Goal: Information Seeking & Learning: Understand process/instructions

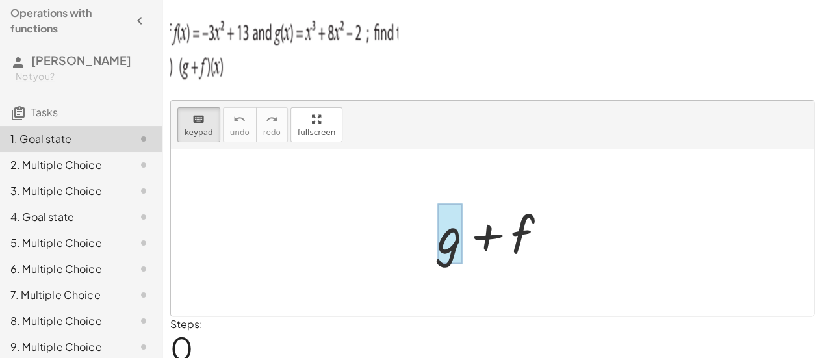
click at [451, 251] on div at bounding box center [449, 234] width 25 height 60
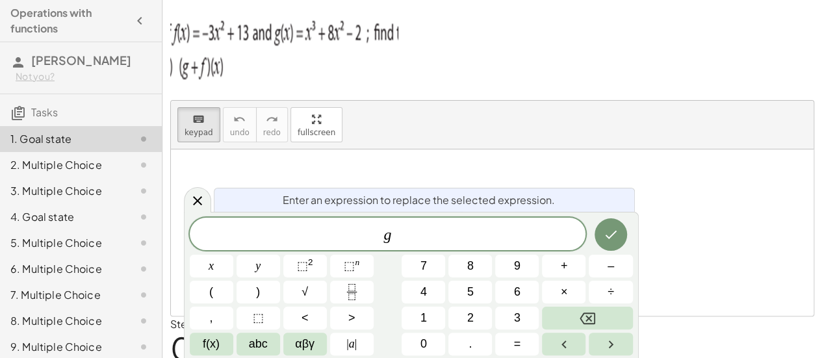
click at [601, 103] on div "keyboard keypad undo undo redo redo fullscreen" at bounding box center [492, 125] width 642 height 49
drag, startPoint x: 594, startPoint y: 240, endPoint x: 616, endPoint y: 233, distance: 23.0
click at [233, 255] on div at bounding box center [212, 266] width 44 height 23
click at [616, 233] on icon "Done" at bounding box center [611, 235] width 16 height 16
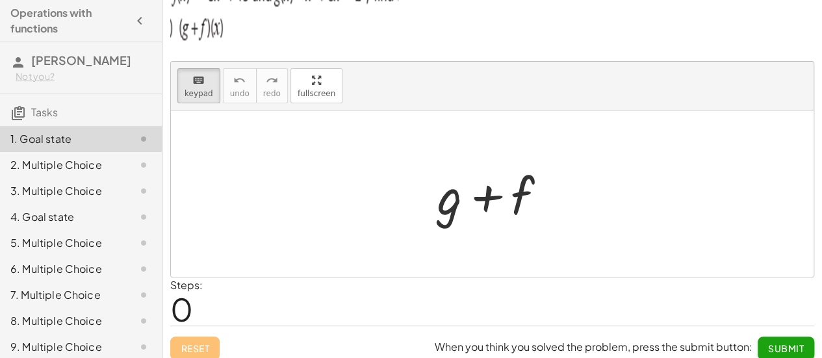
scroll to position [47, 0]
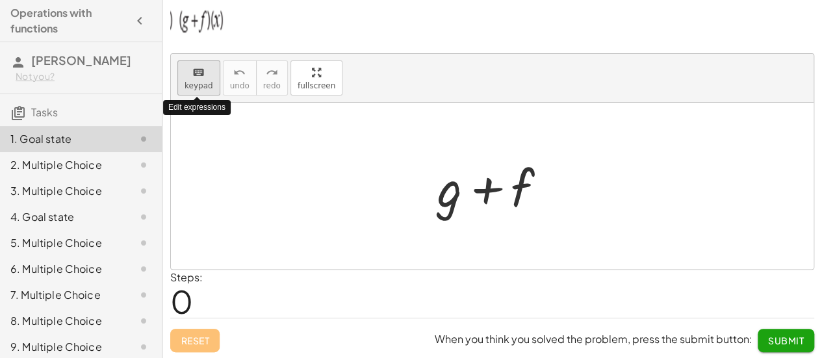
click at [186, 92] on button "keyboard keypad" at bounding box center [198, 77] width 43 height 35
click at [194, 71] on icon "keyboard" at bounding box center [198, 73] width 12 height 16
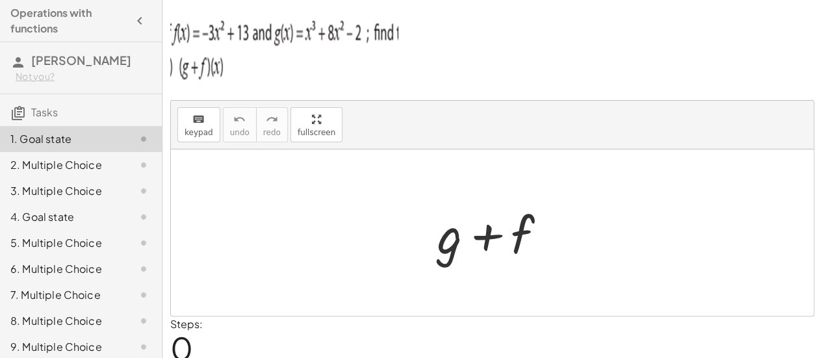
scroll to position [6, 0]
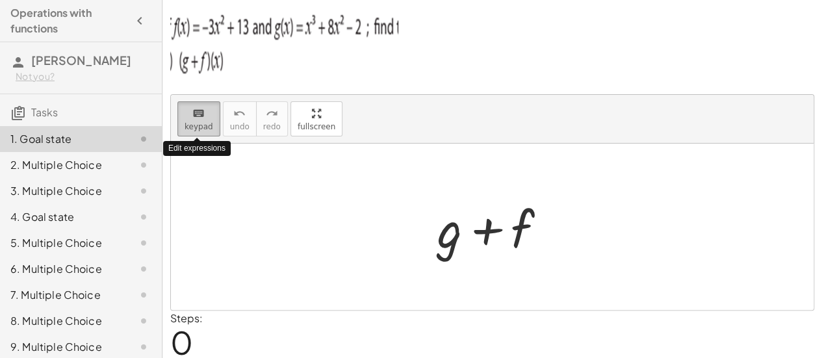
click at [183, 122] on button "keyboard keypad" at bounding box center [198, 118] width 43 height 35
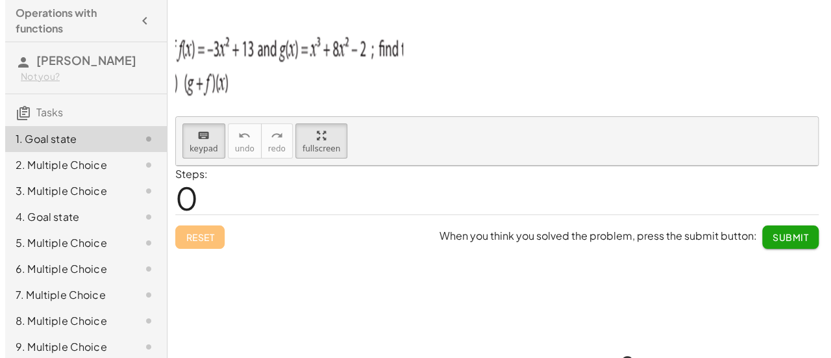
scroll to position [0, 0]
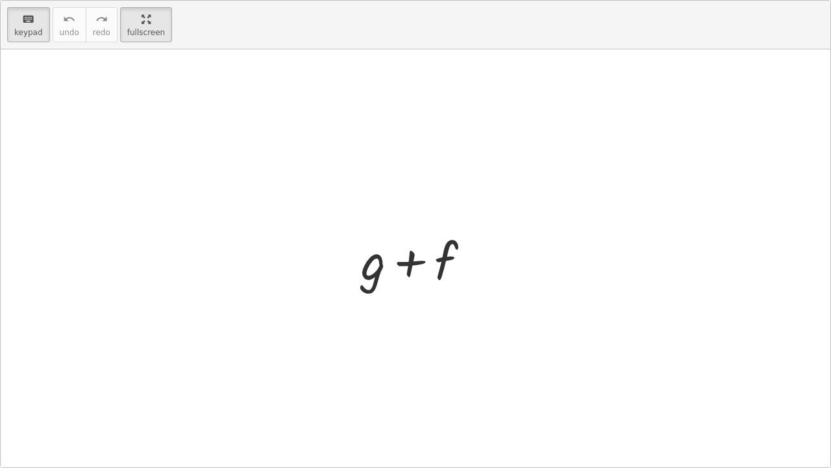
drag, startPoint x: 305, startPoint y: 120, endPoint x: 305, endPoint y: 199, distance: 78.6
click at [305, 199] on div "keyboard keypad undo undo redo redo fullscreen + g + f ×" at bounding box center [416, 234] width 830 height 466
click at [23, 28] on span "keypad" at bounding box center [28, 32] width 29 height 9
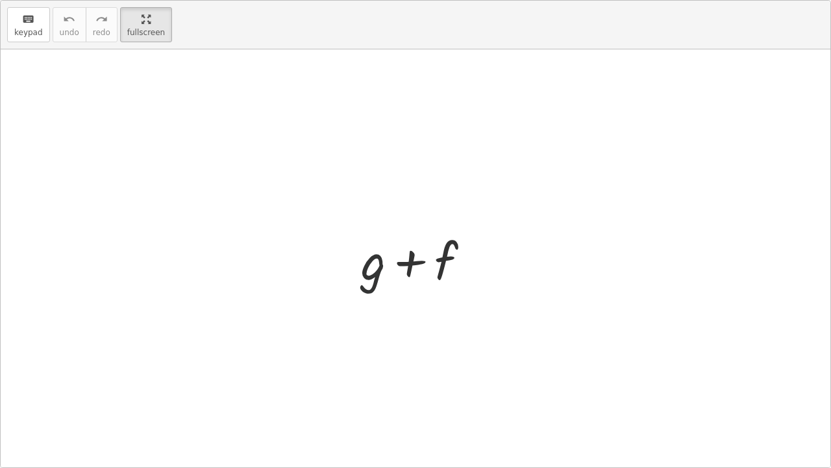
click at [381, 274] on div at bounding box center [421, 258] width 132 height 67
click at [429, 261] on div at bounding box center [421, 258] width 132 height 67
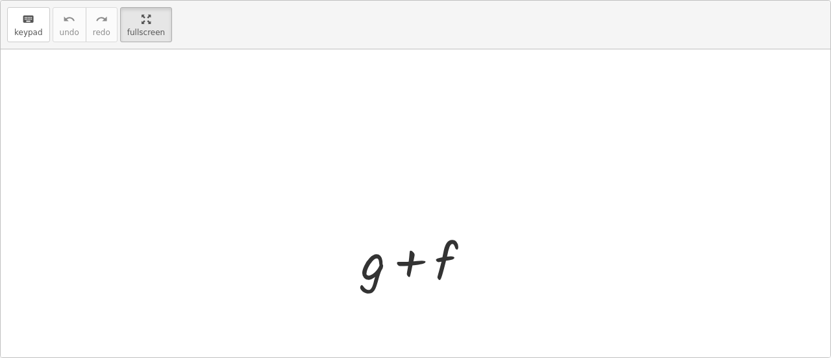
scroll to position [70, 0]
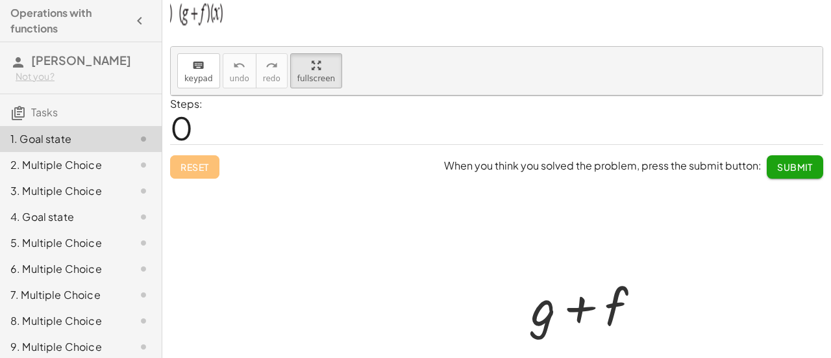
click at [541, 305] on div at bounding box center [591, 304] width 132 height 67
click at [599, 305] on div at bounding box center [591, 304] width 132 height 67
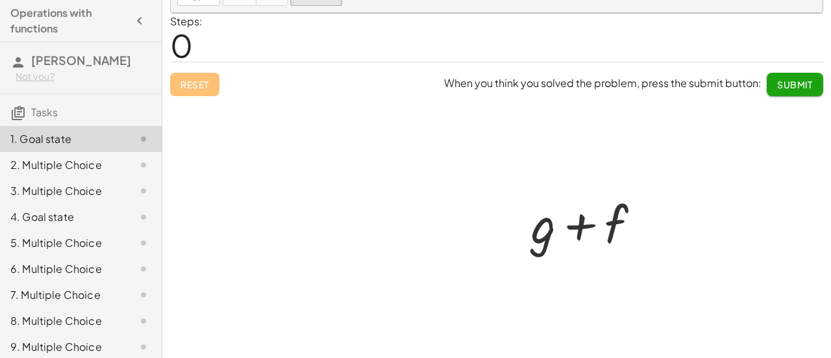
scroll to position [162, 0]
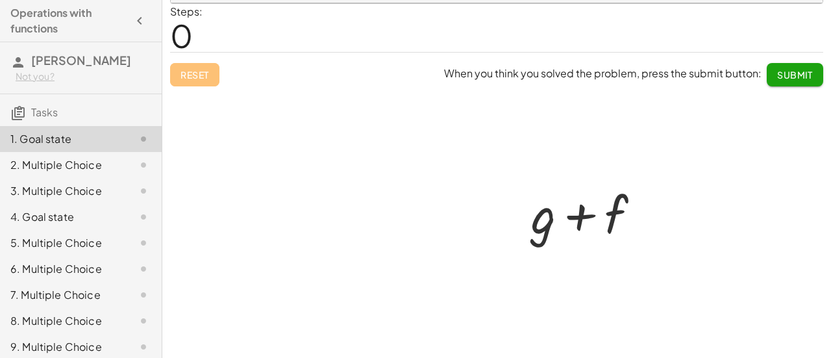
click at [199, 71] on div at bounding box center [497, 181] width 652 height 357
click at [213, 84] on div at bounding box center [497, 181] width 652 height 357
click at [204, 80] on div at bounding box center [497, 181] width 652 height 357
click at [555, 198] on div at bounding box center [591, 212] width 132 height 67
click at [556, 212] on div at bounding box center [591, 212] width 132 height 67
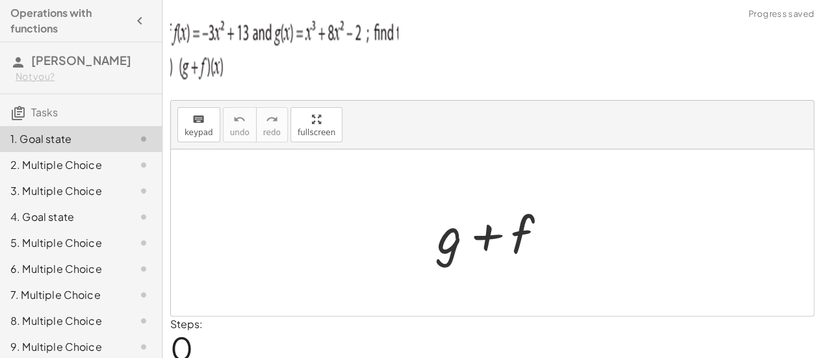
click at [462, 240] on div at bounding box center [497, 232] width 132 height 67
click at [449, 240] on div at bounding box center [497, 232] width 132 height 67
click at [509, 234] on div at bounding box center [497, 232] width 132 height 67
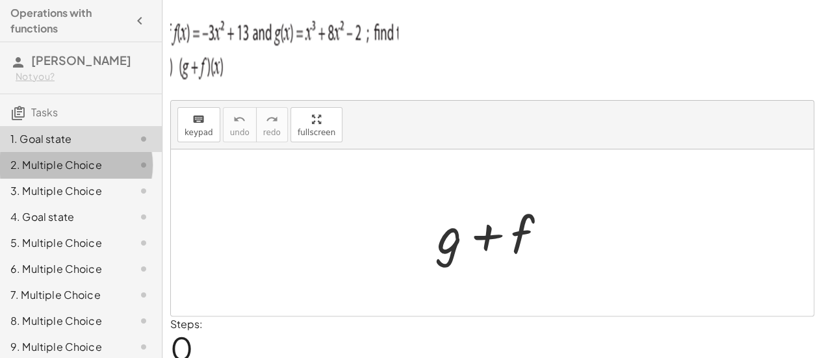
click at [46, 172] on div "2. Multiple Choice" at bounding box center [62, 165] width 105 height 16
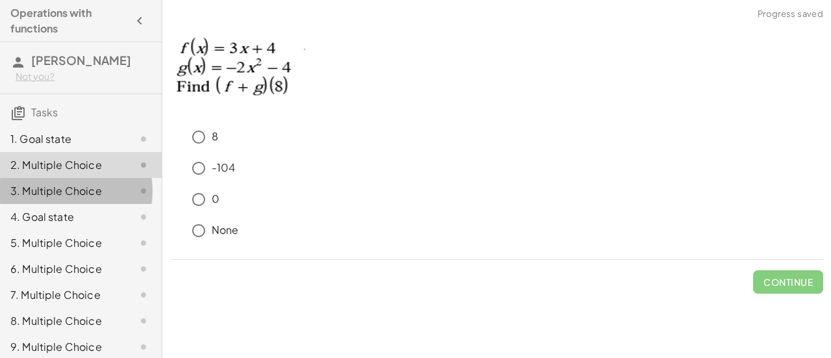
click at [73, 190] on div "3. Multiple Choice" at bounding box center [62, 191] width 105 height 16
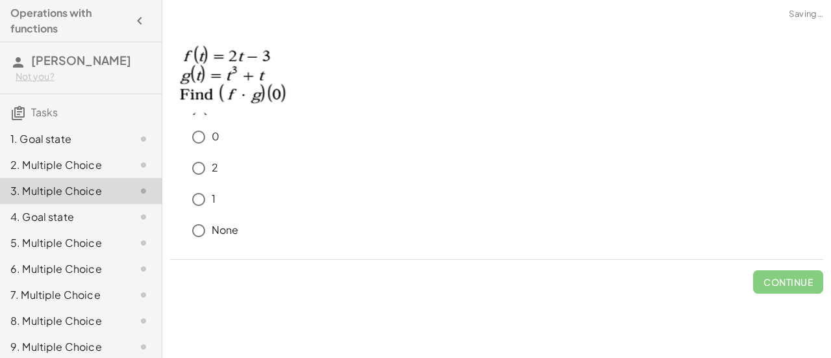
click at [71, 219] on div "4. Goal state" at bounding box center [62, 217] width 105 height 16
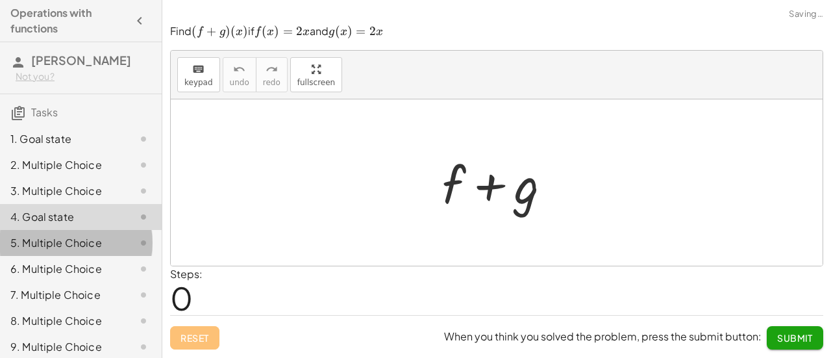
click at [60, 249] on div "5. Multiple Choice" at bounding box center [62, 243] width 105 height 16
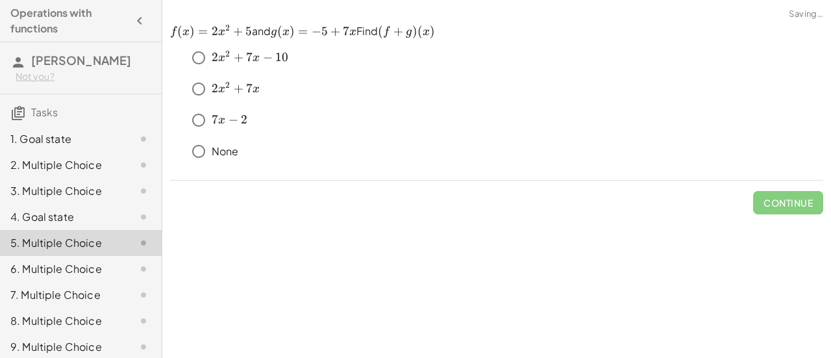
click at [66, 273] on div "6. Multiple Choice" at bounding box center [62, 269] width 105 height 16
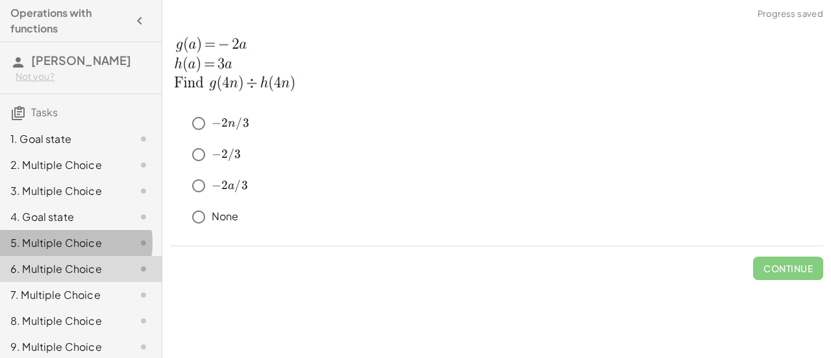
click at [74, 246] on div "5. Multiple Choice" at bounding box center [62, 243] width 105 height 16
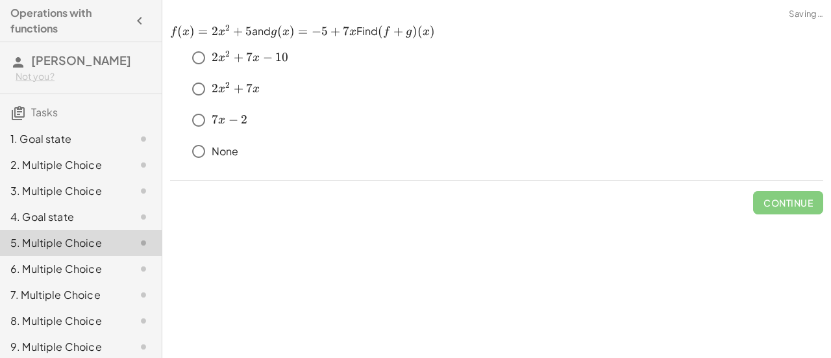
click at [76, 268] on div "6. Multiple Choice" at bounding box center [62, 269] width 105 height 16
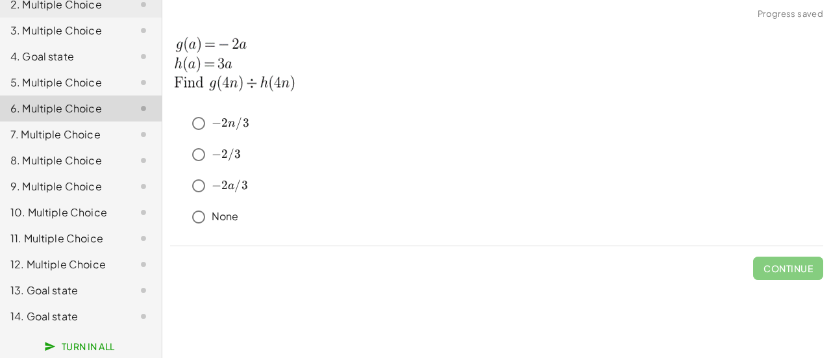
scroll to position [170, 0]
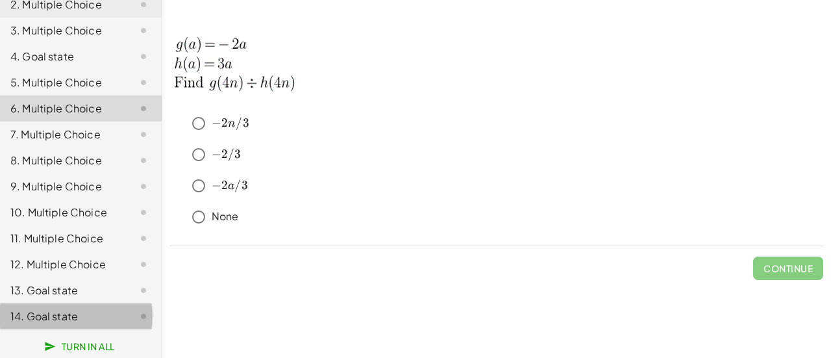
click at [91, 311] on div "14. Goal state" at bounding box center [62, 316] width 105 height 16
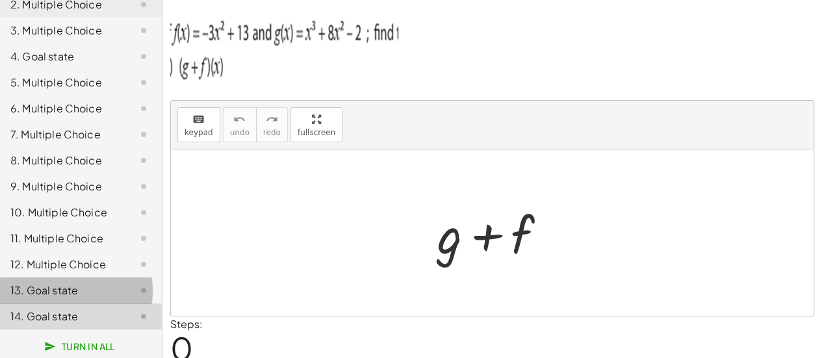
click at [90, 298] on div "13. Goal state" at bounding box center [81, 290] width 162 height 26
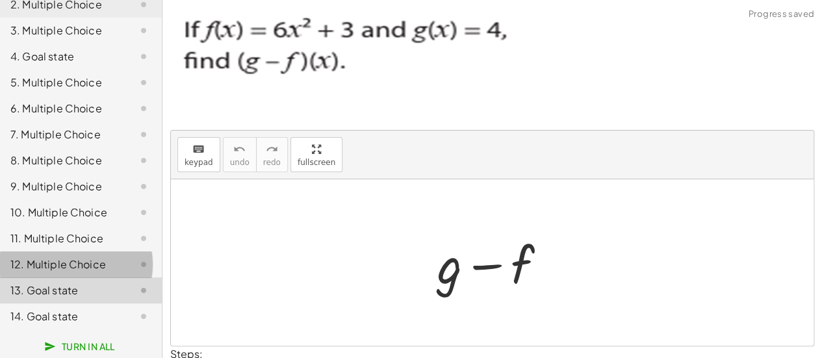
click at [101, 303] on div "12. Multiple Choice" at bounding box center [81, 316] width 162 height 26
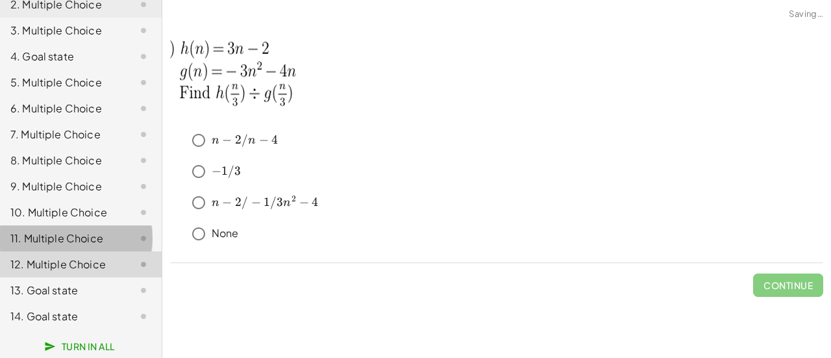
click at [103, 239] on div "11. Multiple Choice" at bounding box center [62, 239] width 105 height 16
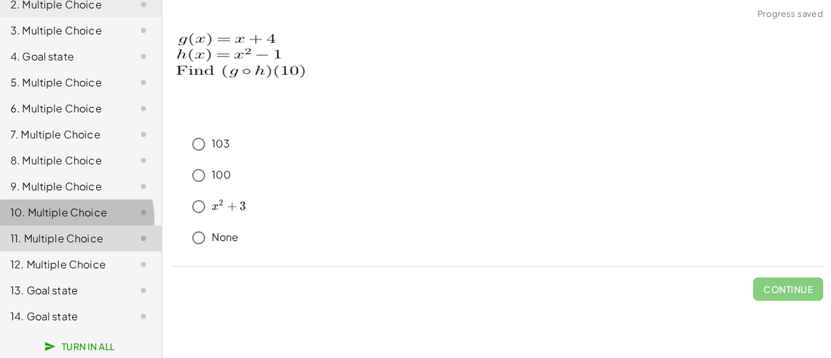
click at [103, 216] on div "10. Multiple Choice" at bounding box center [62, 213] width 105 height 16
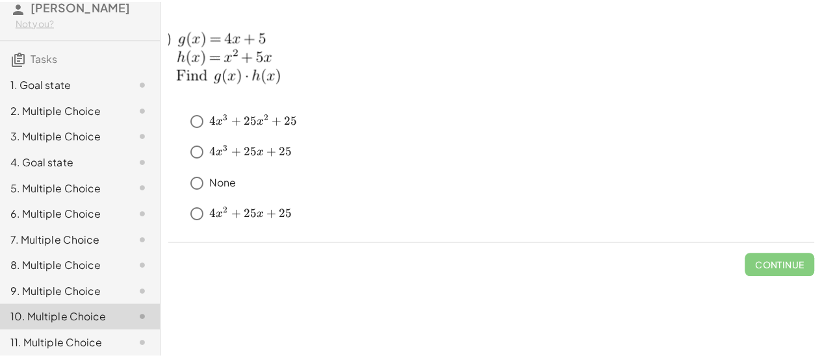
scroll to position [21, 0]
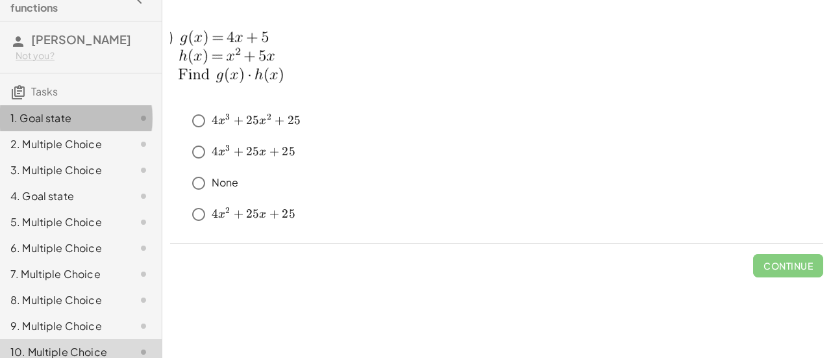
click at [69, 119] on div "1. Goal state" at bounding box center [62, 118] width 105 height 16
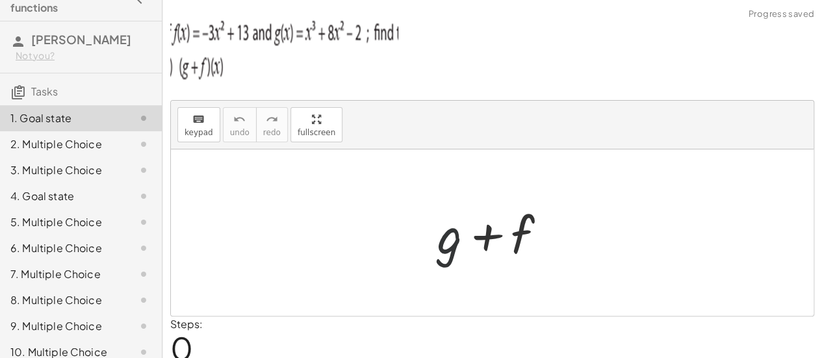
click at [455, 244] on div at bounding box center [497, 232] width 132 height 67
click at [518, 242] on div at bounding box center [497, 232] width 132 height 67
click at [179, 131] on button "keyboard keypad" at bounding box center [198, 124] width 43 height 35
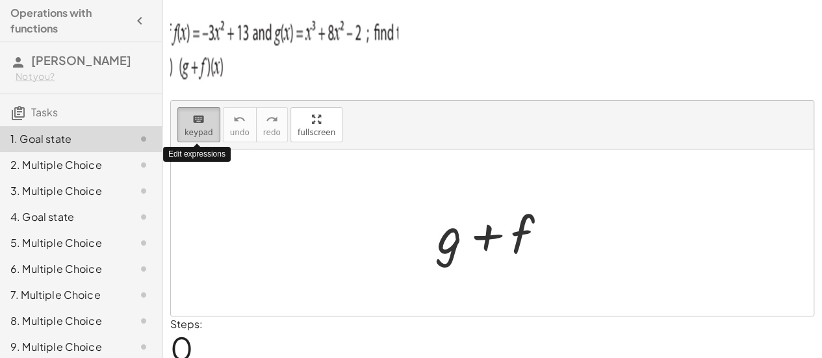
click at [199, 131] on span "keypad" at bounding box center [198, 132] width 29 height 9
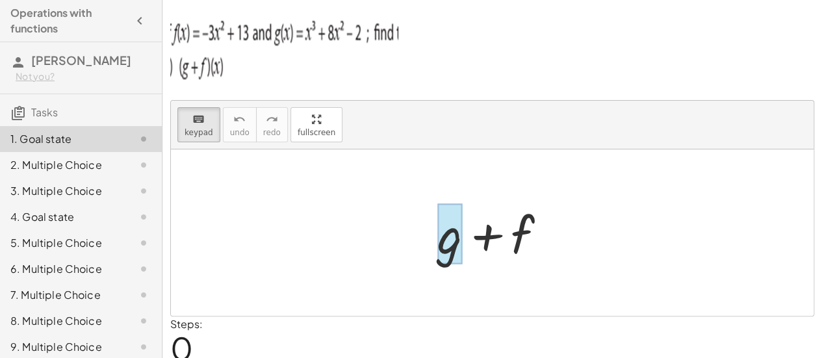
click at [456, 256] on div at bounding box center [449, 234] width 25 height 60
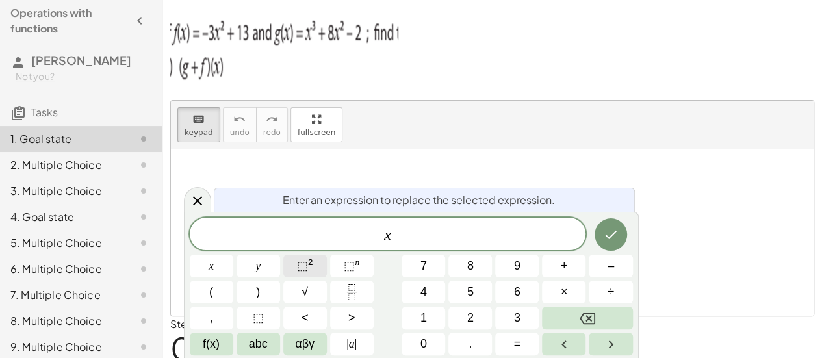
click at [297, 271] on span "⬚" at bounding box center [302, 265] width 11 height 13
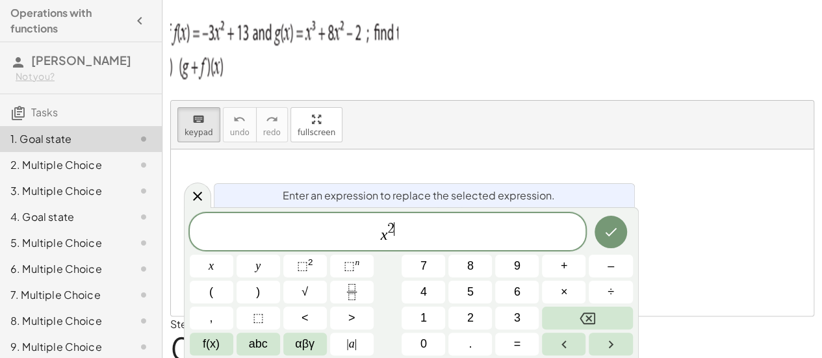
click at [391, 223] on span "2" at bounding box center [390, 228] width 7 height 14
click at [570, 263] on button "+" at bounding box center [564, 266] width 44 height 23
click at [397, 239] on span "x 3 ​" at bounding box center [388, 232] width 396 height 23
click at [557, 269] on button "+" at bounding box center [564, 266] width 44 height 23
click at [307, 271] on span "⬚ 2" at bounding box center [305, 266] width 16 height 18
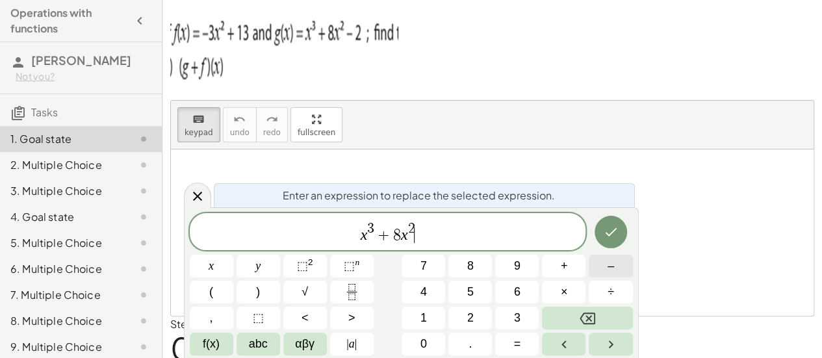
click at [600, 277] on button "–" at bounding box center [610, 266] width 44 height 23
click at [613, 240] on button "Done" at bounding box center [610, 232] width 32 height 32
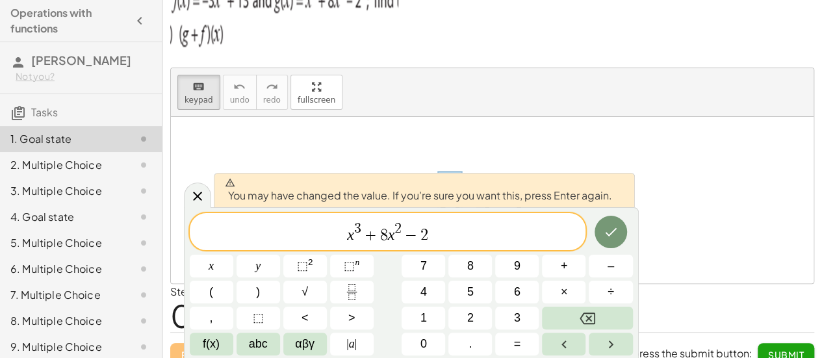
scroll to position [47, 0]
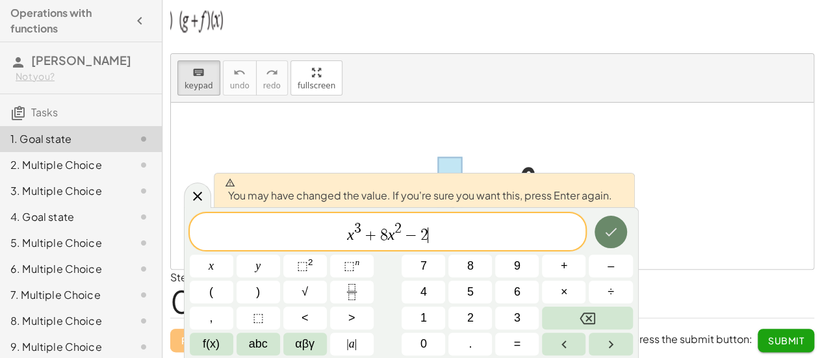
click at [618, 241] on button "Done" at bounding box center [610, 232] width 32 height 32
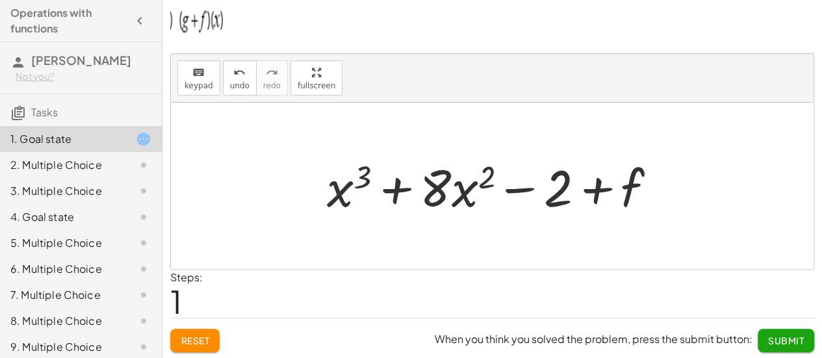
click at [618, 241] on div at bounding box center [492, 186] width 642 height 166
click at [618, 185] on div at bounding box center [496, 186] width 353 height 67
click at [408, 188] on div at bounding box center [496, 186] width 353 height 67
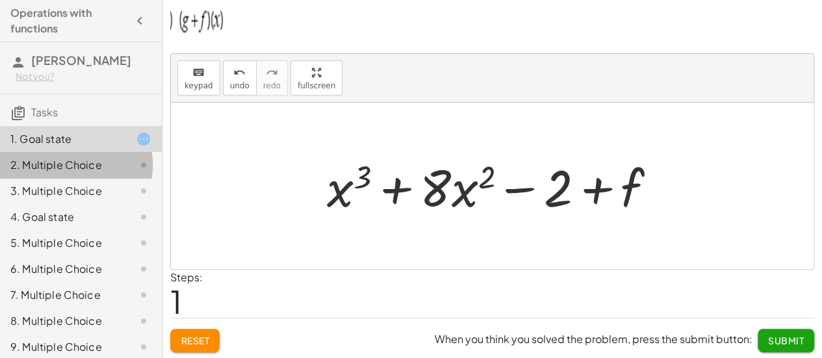
click at [57, 163] on div "2. Multiple Choice" at bounding box center [62, 165] width 105 height 16
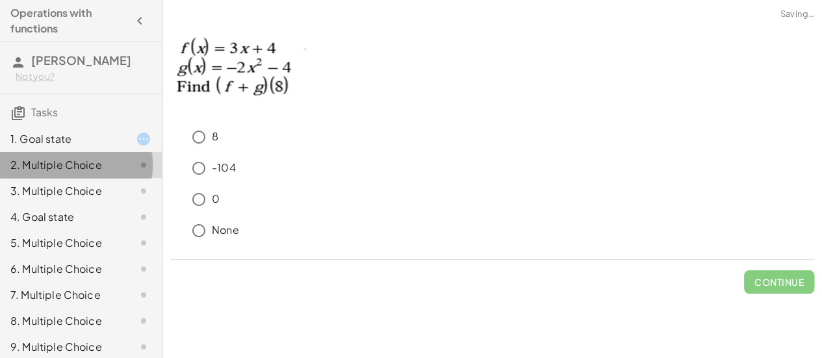
scroll to position [0, 0]
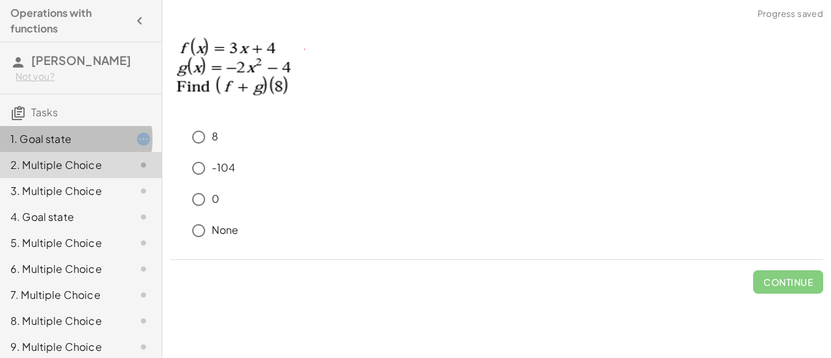
click at [74, 178] on div "1. Goal state" at bounding box center [81, 191] width 162 height 26
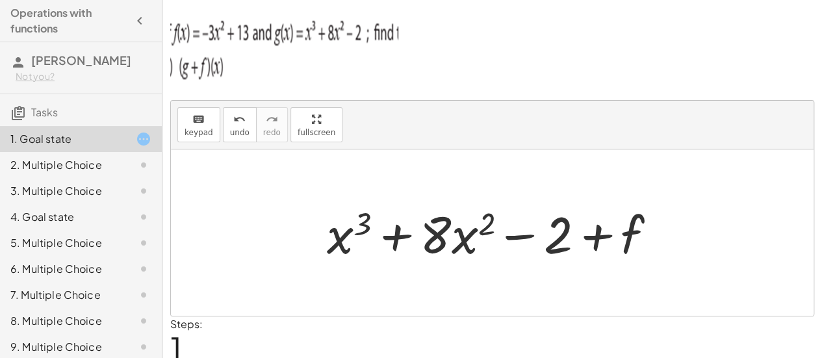
click at [627, 233] on div at bounding box center [496, 232] width 353 height 67
click at [202, 128] on span "keypad" at bounding box center [198, 132] width 29 height 9
click at [464, 241] on div at bounding box center [496, 232] width 353 height 67
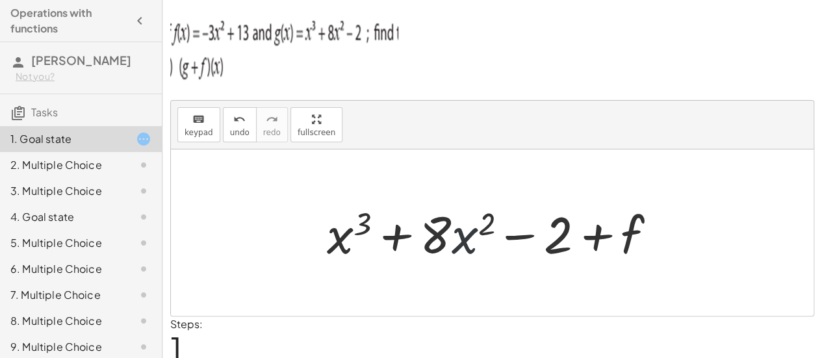
click at [464, 241] on div at bounding box center [496, 232] width 353 height 67
drag, startPoint x: 568, startPoint y: 237, endPoint x: 558, endPoint y: 234, distance: 10.1
click at [558, 234] on div at bounding box center [496, 232] width 353 height 67
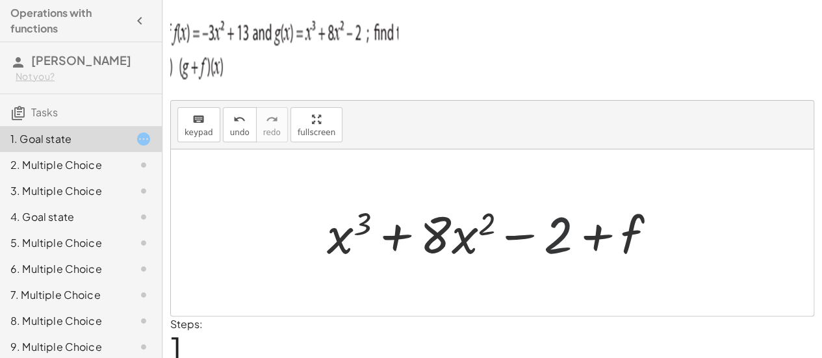
click at [558, 234] on div at bounding box center [496, 232] width 353 height 67
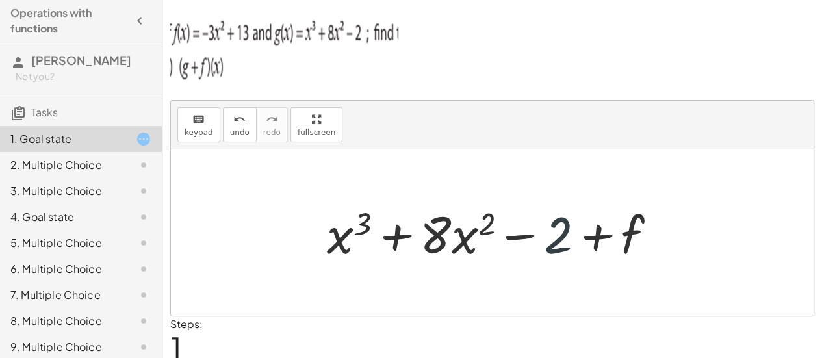
click at [558, 234] on div at bounding box center [496, 232] width 353 height 67
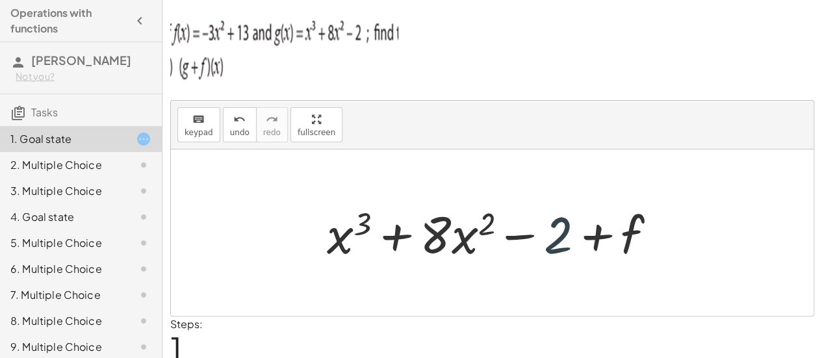
click at [558, 234] on div at bounding box center [496, 232] width 353 height 67
click at [562, 221] on div at bounding box center [496, 232] width 353 height 67
drag, startPoint x: 562, startPoint y: 221, endPoint x: 759, endPoint y: 277, distance: 203.8
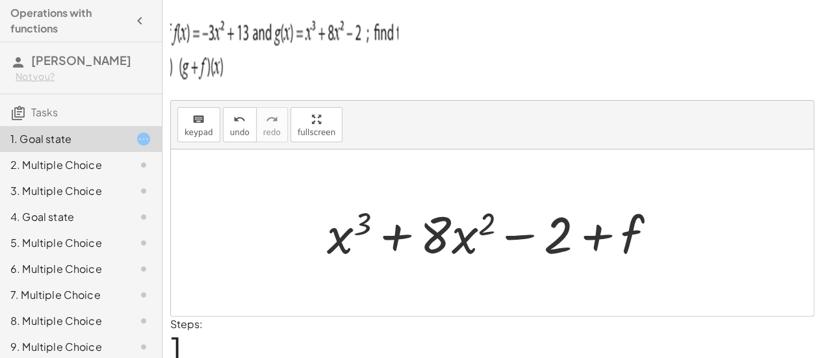
click at [759, 277] on div at bounding box center [492, 232] width 642 height 166
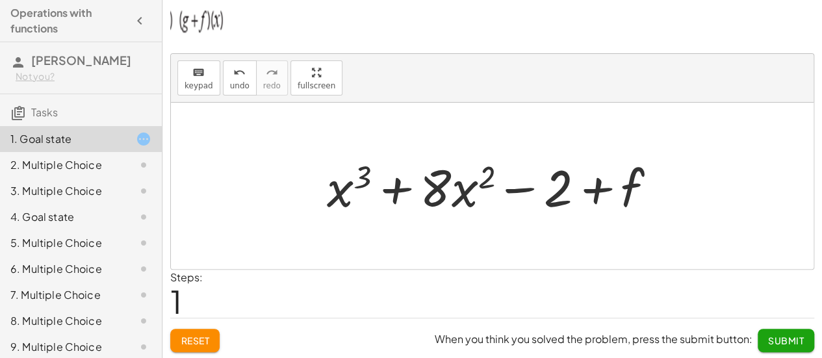
click at [627, 174] on div at bounding box center [496, 186] width 353 height 67
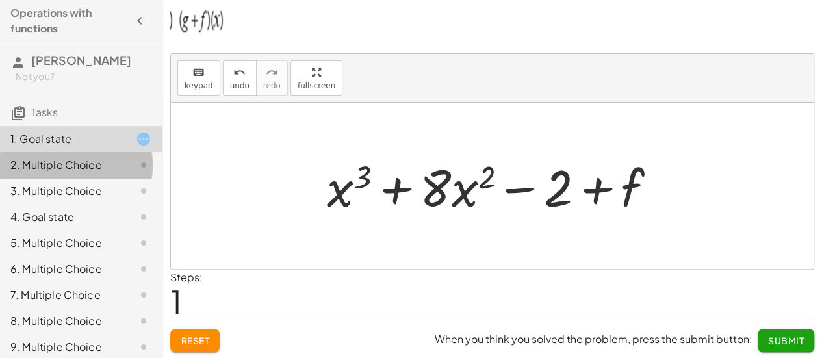
click at [94, 158] on div "2. Multiple Choice" at bounding box center [62, 165] width 105 height 16
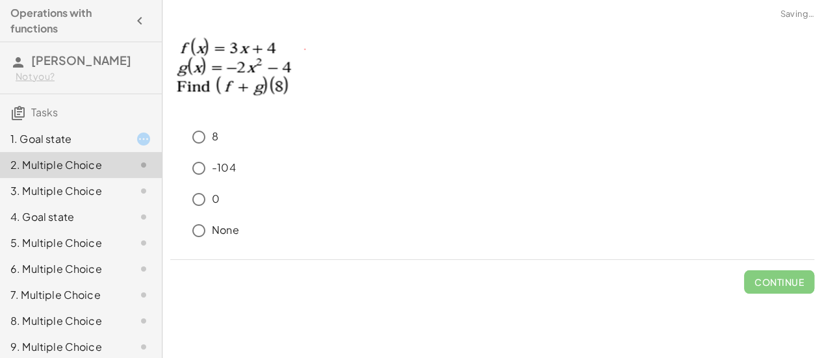
scroll to position [0, 0]
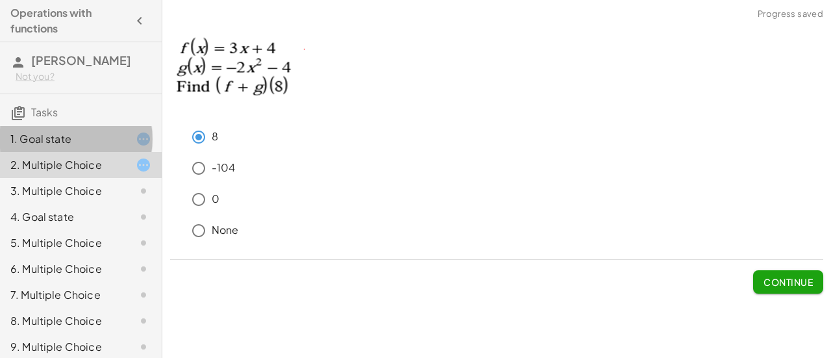
click at [125, 178] on div "1. Goal state" at bounding box center [81, 191] width 162 height 26
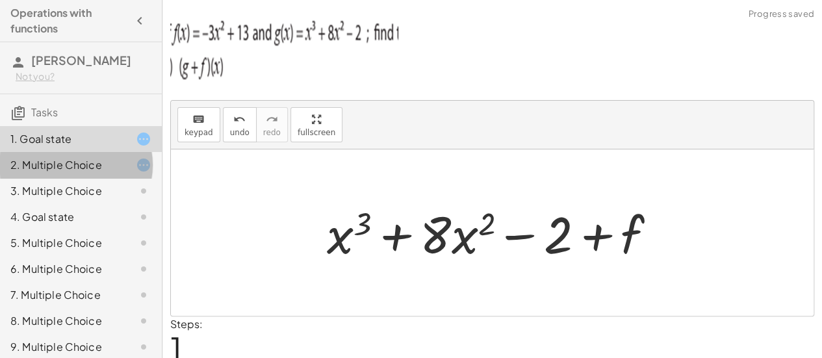
click at [136, 164] on icon at bounding box center [144, 165] width 16 height 16
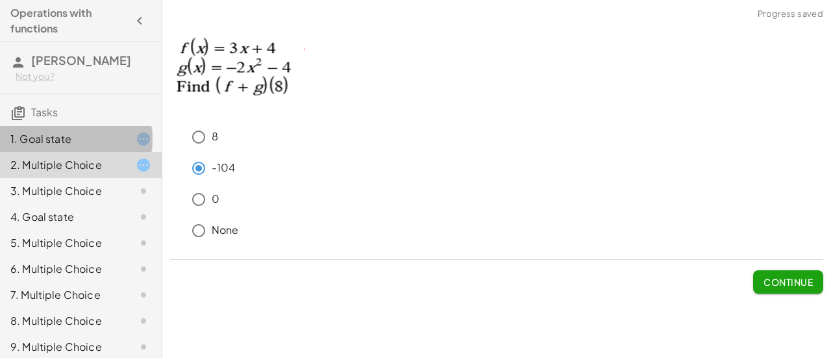
click at [69, 137] on div "1. Goal state" at bounding box center [62, 139] width 105 height 16
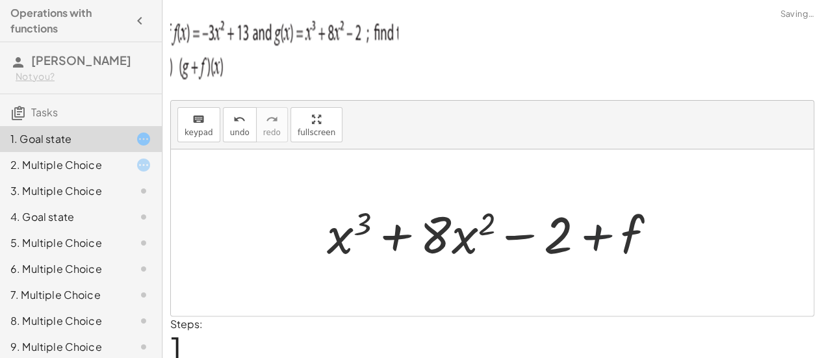
click at [610, 225] on div at bounding box center [496, 232] width 353 height 67
click at [642, 239] on div at bounding box center [496, 232] width 353 height 67
click at [217, 38] on img at bounding box center [284, 47] width 228 height 78
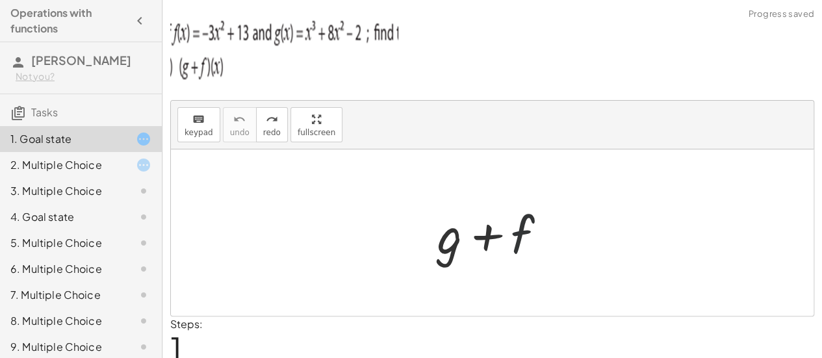
click at [518, 238] on div at bounding box center [497, 232] width 132 height 67
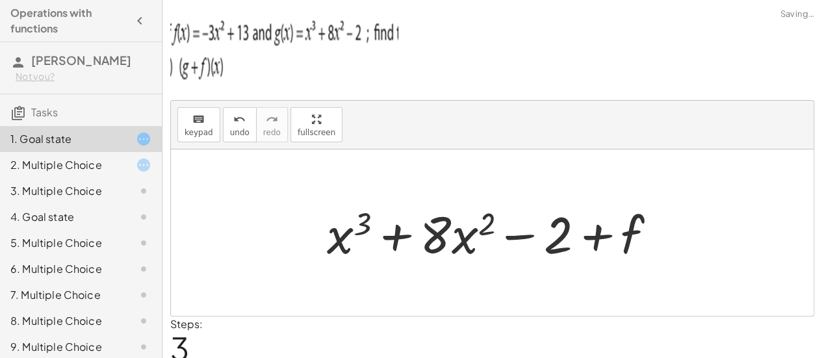
click at [616, 240] on div at bounding box center [496, 232] width 353 height 67
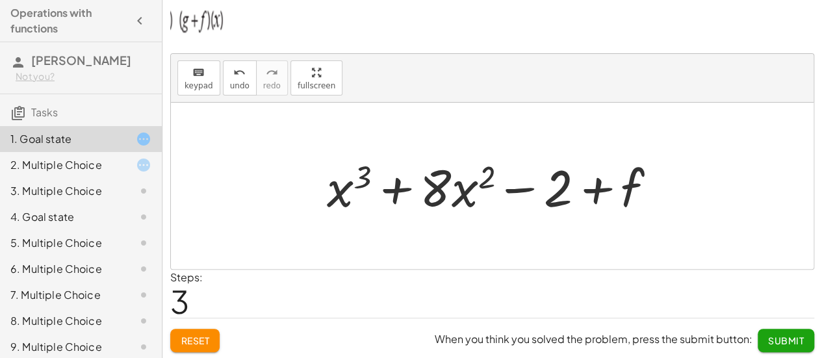
click at [630, 188] on div at bounding box center [496, 186] width 353 height 67
click at [192, 84] on span "keypad" at bounding box center [198, 85] width 29 height 9
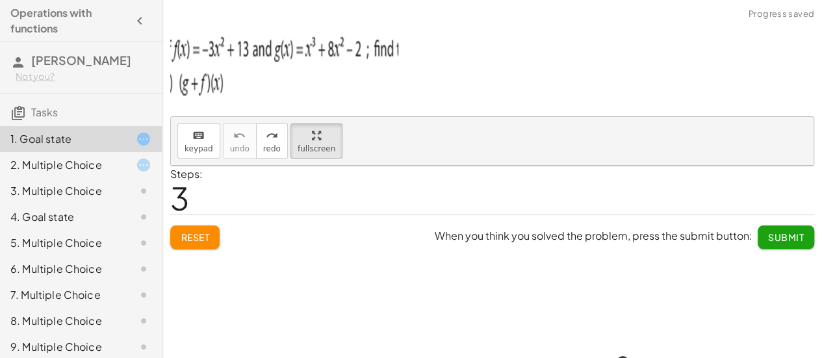
scroll to position [0, 0]
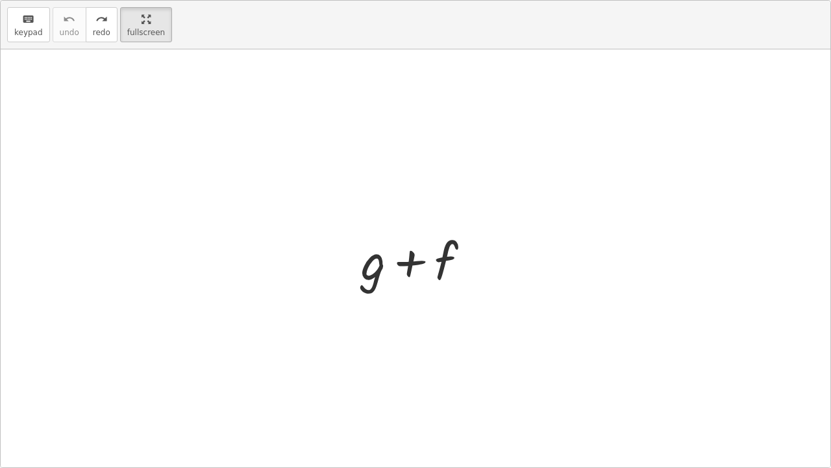
drag, startPoint x: 303, startPoint y: 79, endPoint x: 303, endPoint y: 157, distance: 78.6
click at [303, 157] on div "keyboard keypad undo undo redo redo fullscreen + g + f ×" at bounding box center [416, 234] width 830 height 466
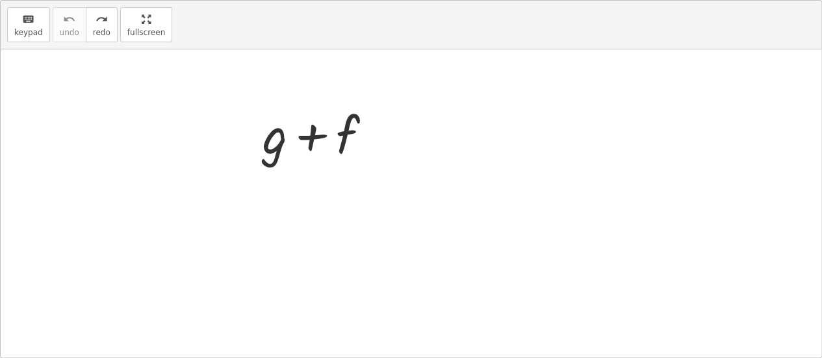
drag, startPoint x: 153, startPoint y: 26, endPoint x: 153, endPoint y: -53, distance: 78.6
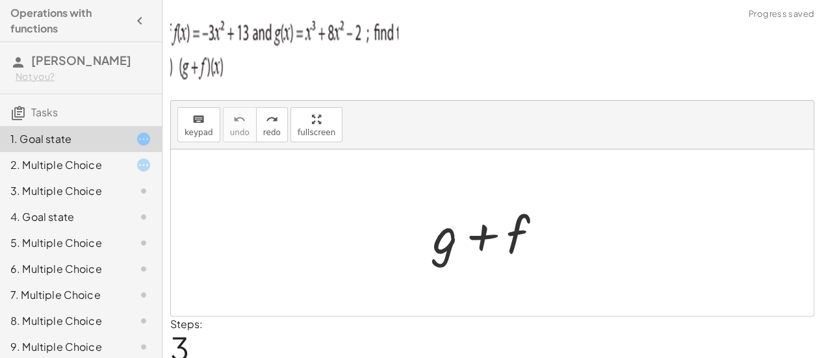
click at [153, 0] on html "Operations with functions Henry Dubon Varla Not you? Tasks 1. Goal state 2. Mul…" at bounding box center [411, 203] width 822 height 407
click at [451, 245] on div at bounding box center [497, 232] width 132 height 67
click at [516, 233] on div at bounding box center [497, 232] width 132 height 67
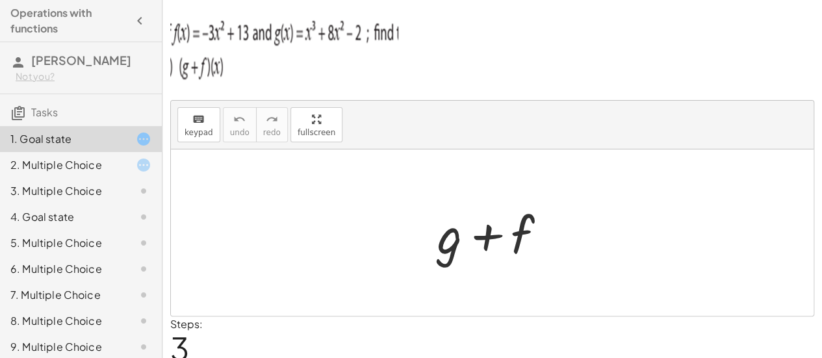
scroll to position [47, 0]
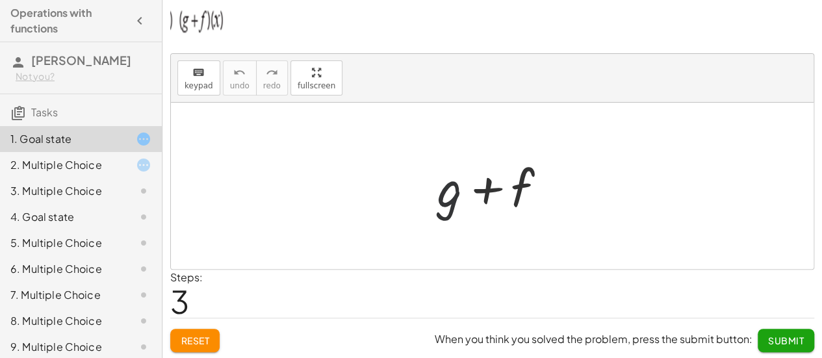
click at [449, 205] on div at bounding box center [497, 186] width 132 height 67
click at [200, 345] on button "Reset" at bounding box center [194, 340] width 49 height 23
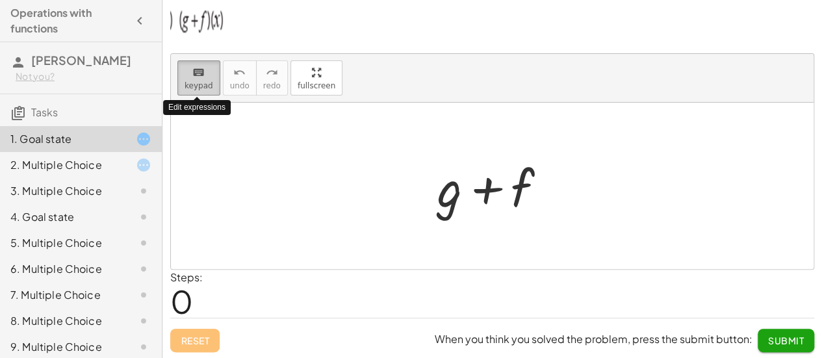
click at [192, 68] on icon "keyboard" at bounding box center [198, 73] width 12 height 16
click at [450, 202] on div at bounding box center [497, 186] width 132 height 67
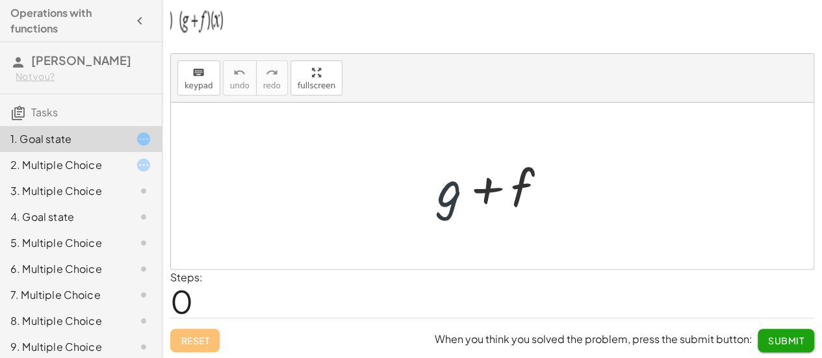
click at [450, 202] on div at bounding box center [497, 186] width 132 height 67
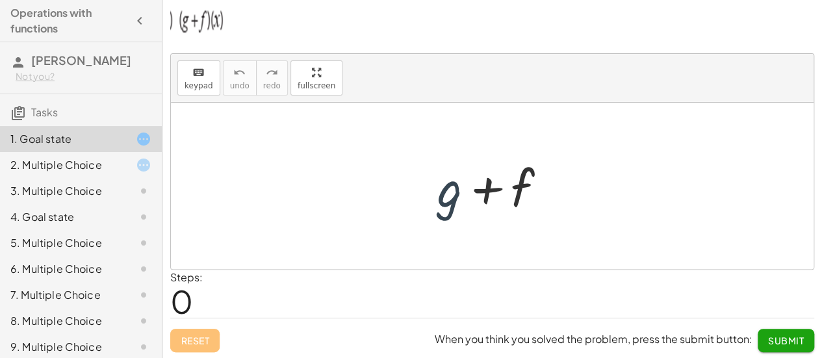
click at [450, 202] on div at bounding box center [497, 186] width 132 height 67
click at [451, 200] on div at bounding box center [497, 186] width 132 height 67
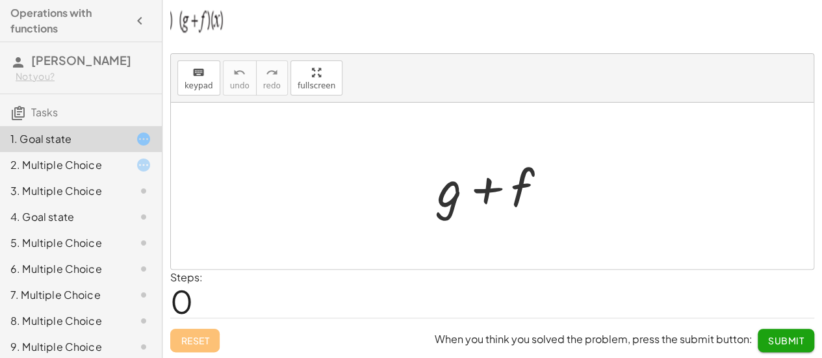
click at [48, 112] on span "Tasks" at bounding box center [44, 112] width 27 height 14
click at [65, 184] on div "3. Multiple Choice" at bounding box center [62, 191] width 105 height 16
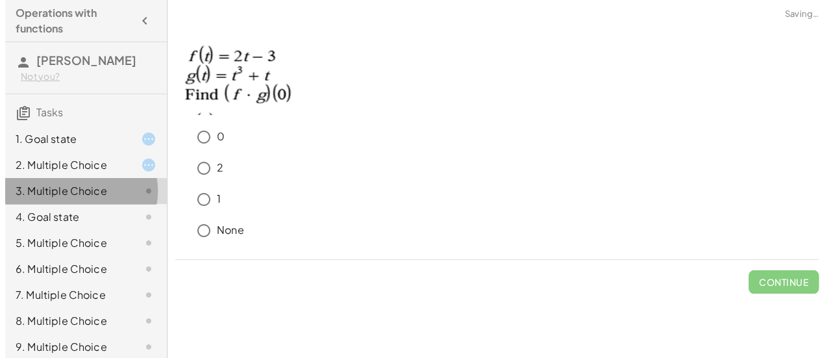
scroll to position [0, 0]
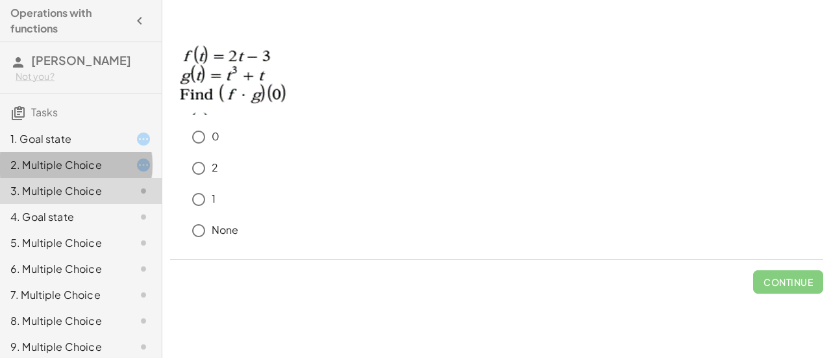
click at [97, 169] on div "2. Multiple Choice" at bounding box center [62, 165] width 105 height 16
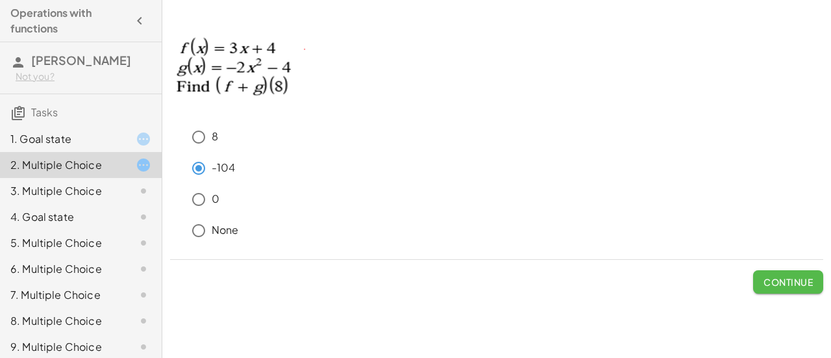
click at [775, 278] on span "Continue" at bounding box center [788, 282] width 49 height 12
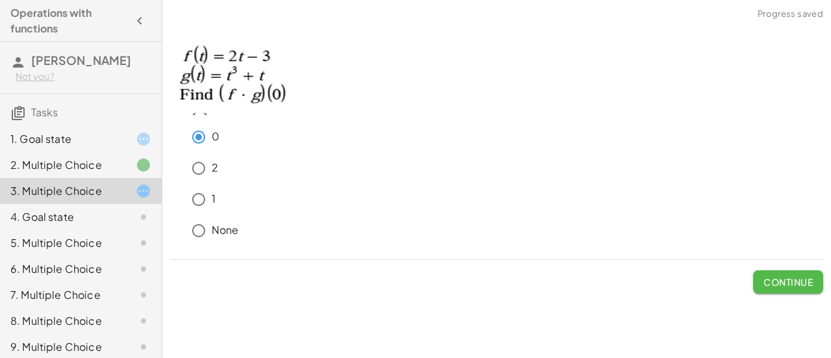
click at [772, 283] on span "Continue" at bounding box center [788, 282] width 49 height 12
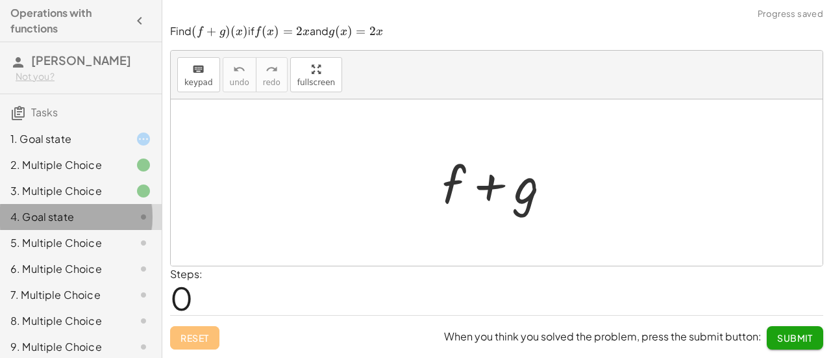
click at [96, 223] on div "4. Goal state" at bounding box center [62, 217] width 105 height 16
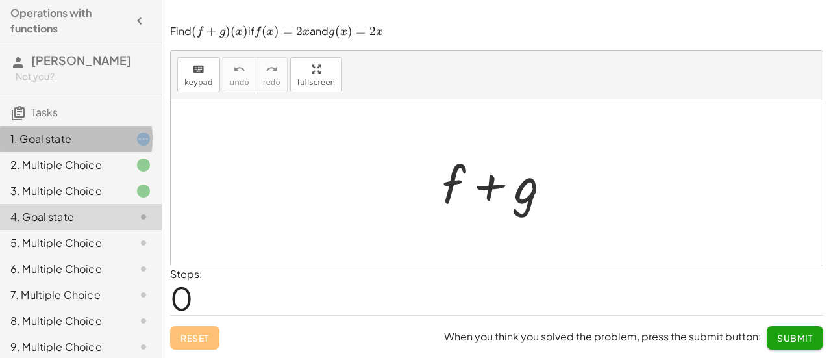
click at [105, 178] on div "1. Goal state" at bounding box center [81, 191] width 162 height 26
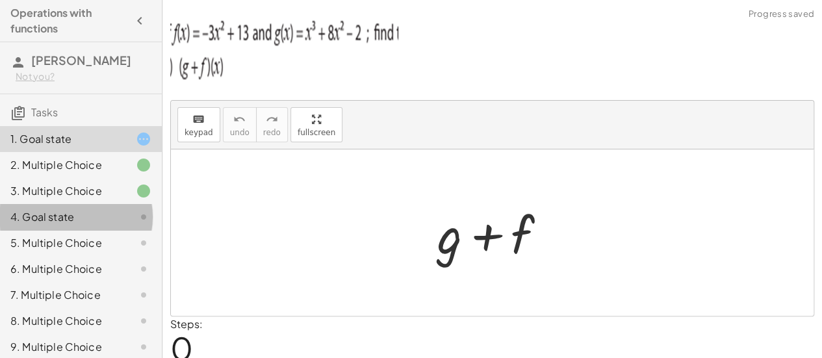
click at [86, 224] on div "4. Goal state" at bounding box center [62, 217] width 105 height 16
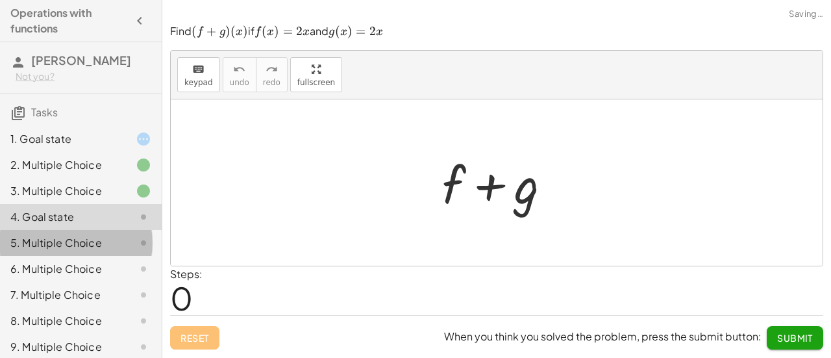
click at [88, 247] on div "5. Multiple Choice" at bounding box center [62, 243] width 105 height 16
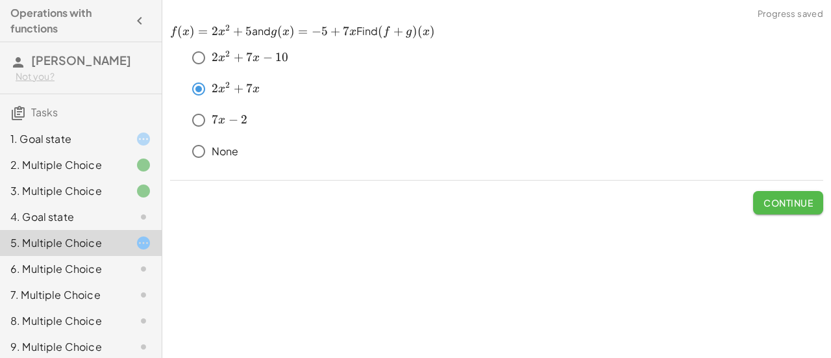
click at [774, 207] on span "Continue" at bounding box center [788, 203] width 49 height 12
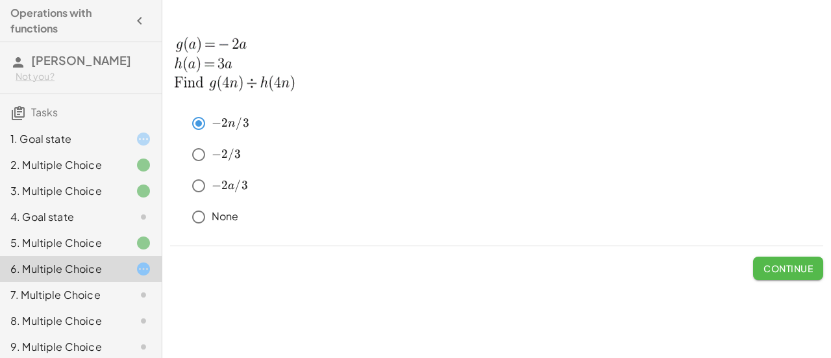
click at [768, 275] on button "Continue" at bounding box center [788, 268] width 70 height 23
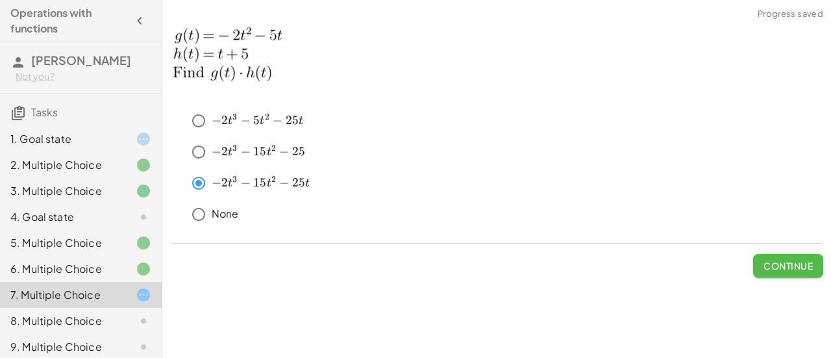
click at [788, 271] on button "Continue" at bounding box center [788, 265] width 70 height 23
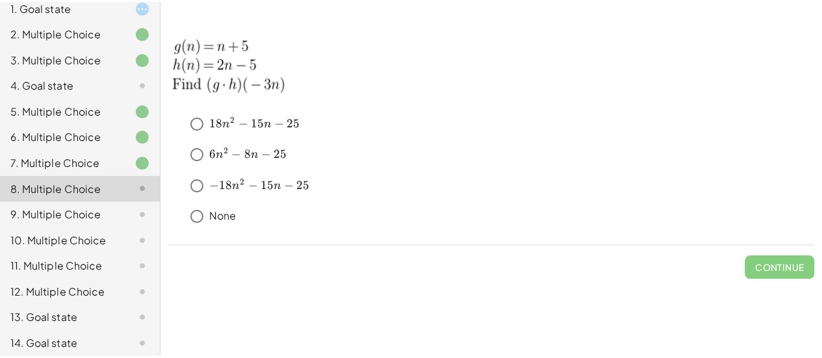
scroll to position [133, 0]
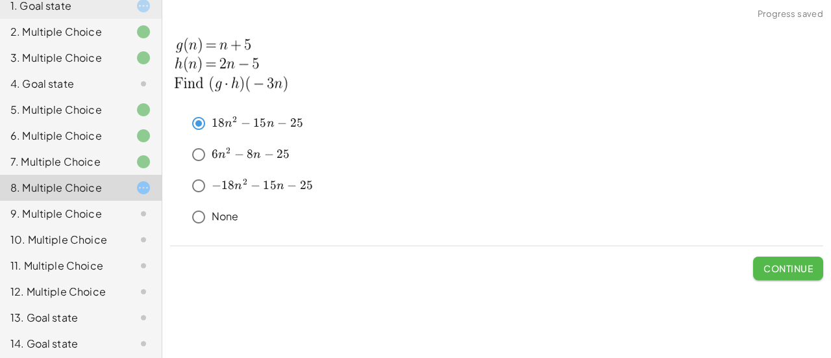
click at [792, 268] on span "Continue" at bounding box center [788, 268] width 49 height 12
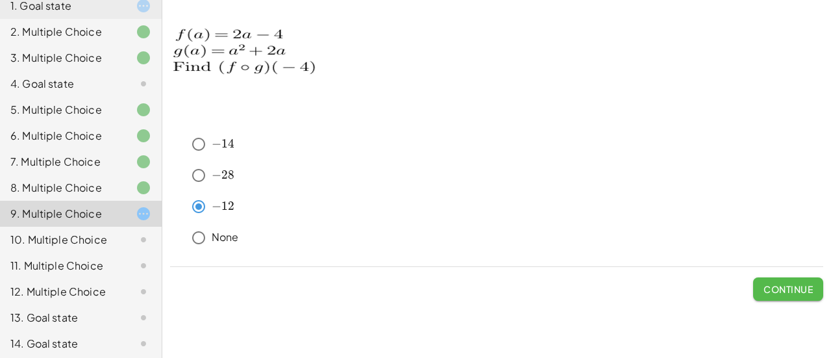
click at [800, 290] on span "Continue" at bounding box center [788, 289] width 49 height 12
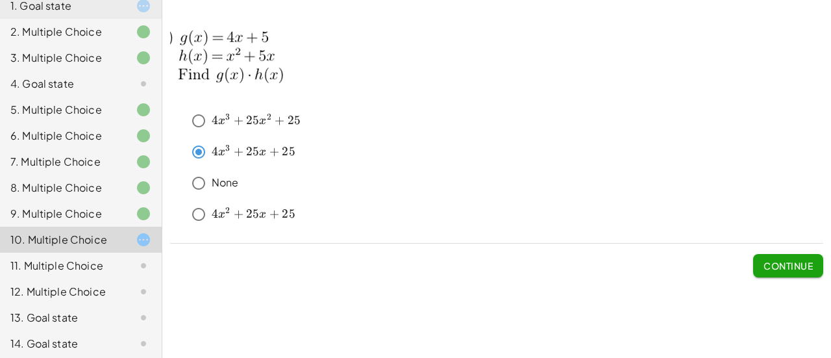
click at [225, 121] on span "x" at bounding box center [221, 121] width 7 height 12
click at [788, 270] on span "Continue" at bounding box center [788, 266] width 49 height 12
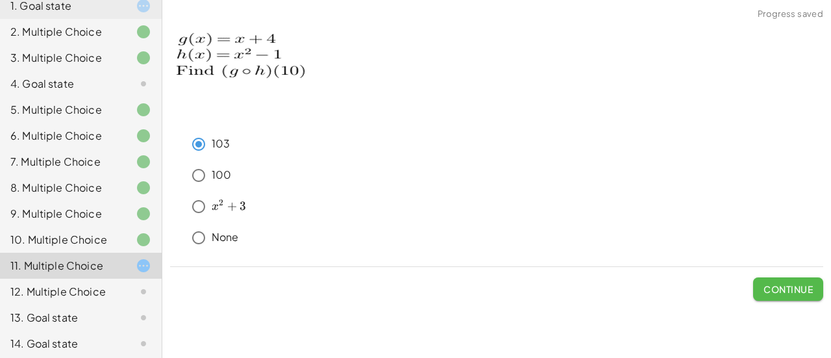
click at [767, 284] on span "Continue" at bounding box center [788, 289] width 49 height 12
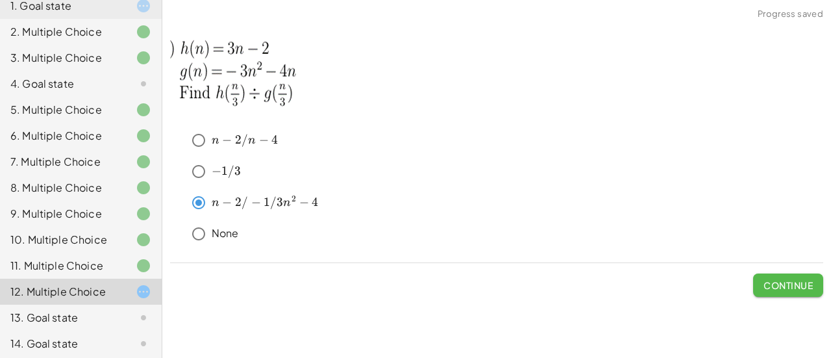
click at [769, 284] on span "Continue" at bounding box center [788, 285] width 49 height 12
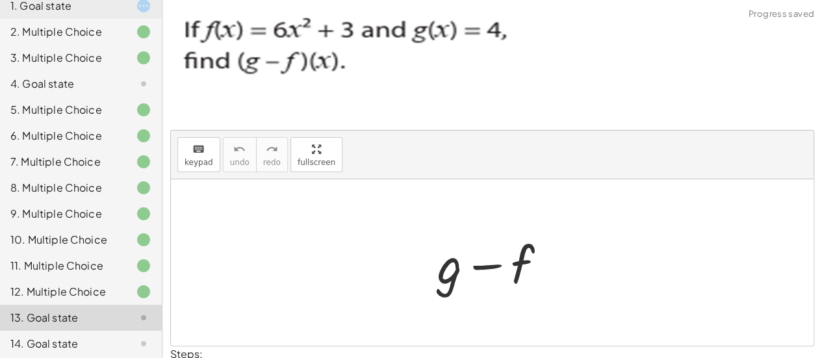
scroll to position [170, 0]
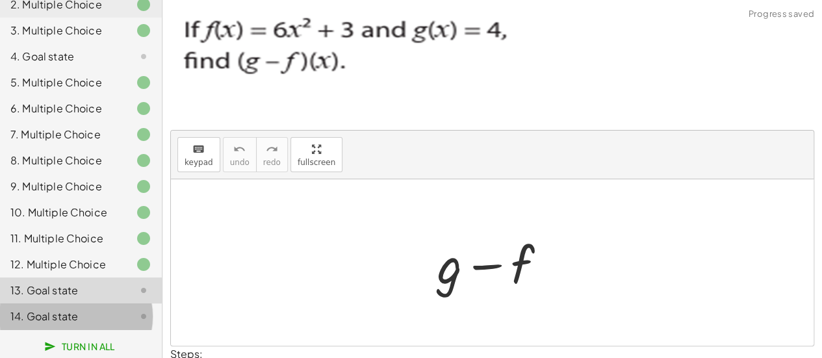
click at [81, 318] on div "14. Goal state" at bounding box center [62, 316] width 105 height 16
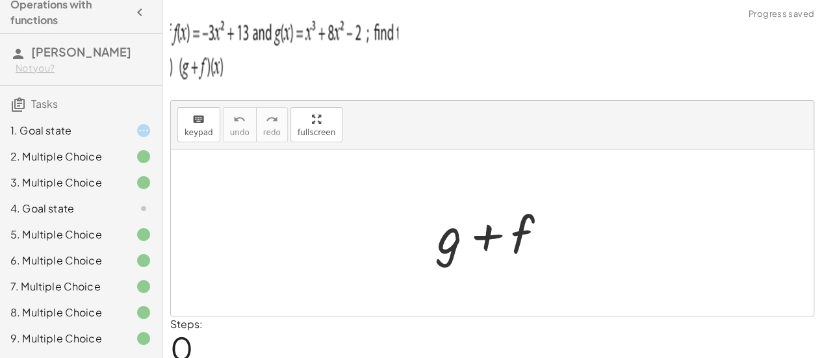
scroll to position [0, 0]
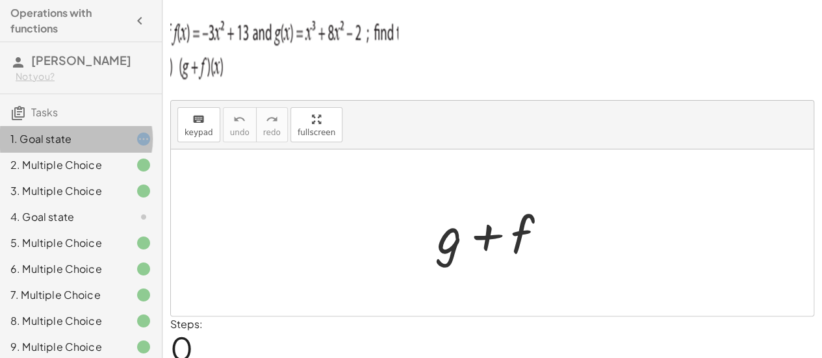
click at [91, 145] on div "1. Goal state" at bounding box center [62, 139] width 105 height 16
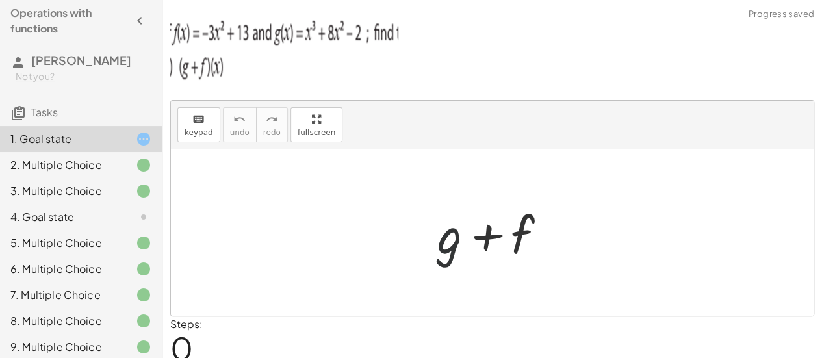
click at [452, 235] on div at bounding box center [497, 232] width 132 height 67
click at [514, 246] on div at bounding box center [497, 232] width 132 height 67
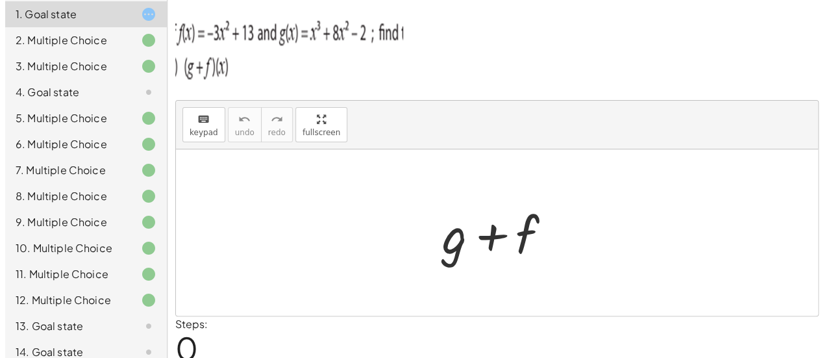
scroll to position [126, 0]
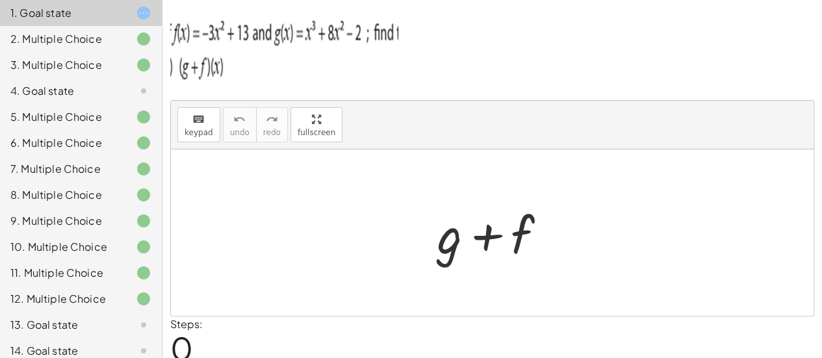
click at [481, 240] on div at bounding box center [497, 232] width 132 height 67
click at [530, 234] on div at bounding box center [497, 232] width 132 height 67
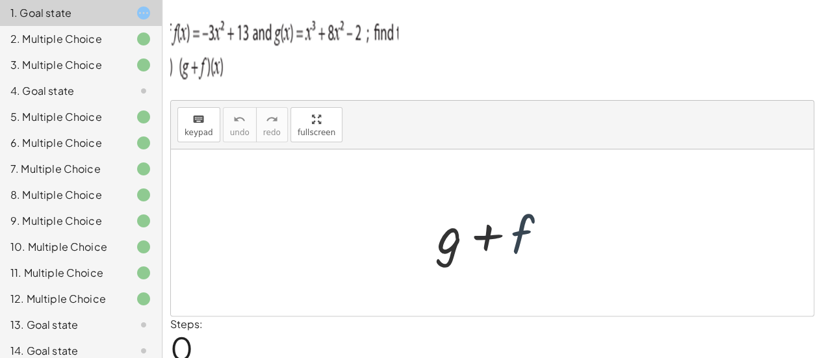
drag, startPoint x: 530, startPoint y: 234, endPoint x: 512, endPoint y: 234, distance: 18.2
click at [512, 234] on div at bounding box center [497, 232] width 132 height 67
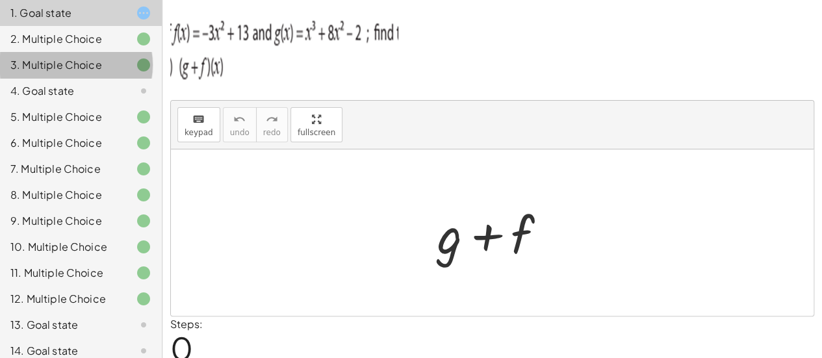
click at [62, 69] on div "3. Multiple Choice" at bounding box center [62, 65] width 105 height 16
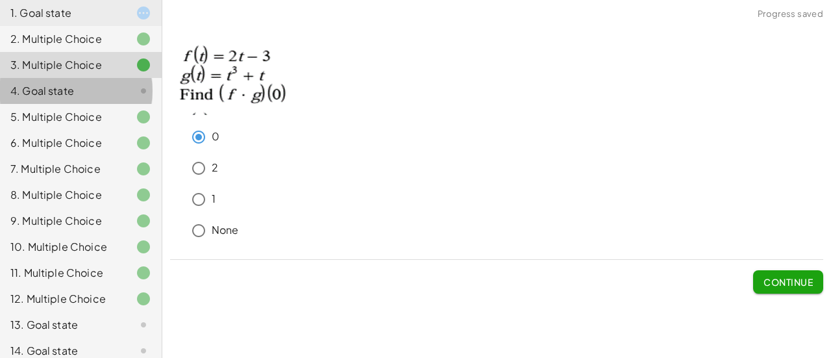
click at [71, 92] on div "4. Goal state" at bounding box center [62, 91] width 105 height 16
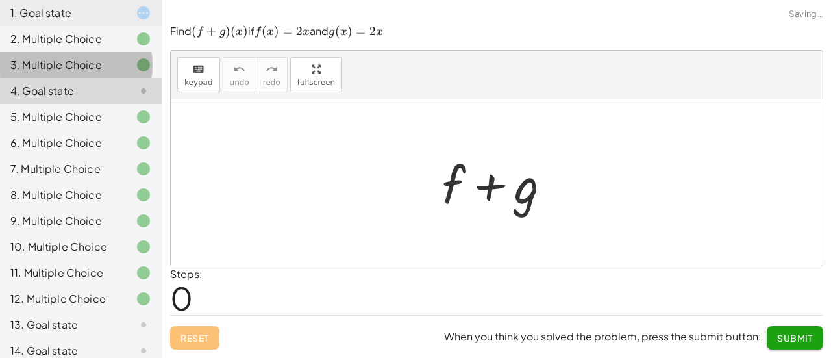
click at [77, 68] on div "3. Multiple Choice" at bounding box center [62, 65] width 105 height 16
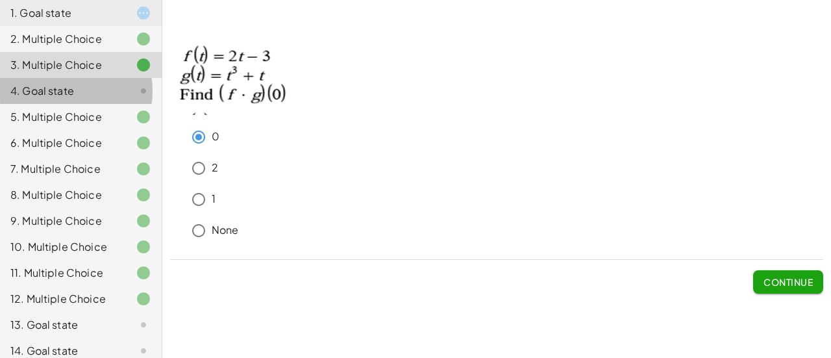
click at [64, 130] on div "4. Goal state" at bounding box center [81, 143] width 162 height 26
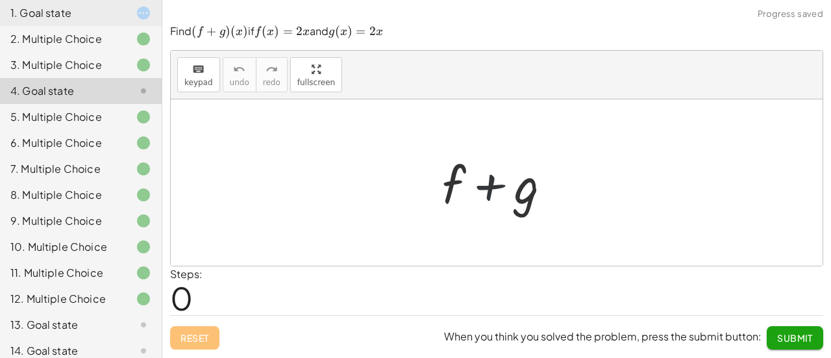
click at [473, 197] on div at bounding box center [502, 182] width 132 height 67
click at [514, 199] on div at bounding box center [502, 182] width 132 height 67
